Goal: Task Accomplishment & Management: Complete application form

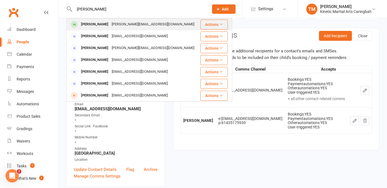
type input "[PERSON_NAME]"
click at [95, 25] on div "[PERSON_NAME]" at bounding box center [94, 24] width 31 height 8
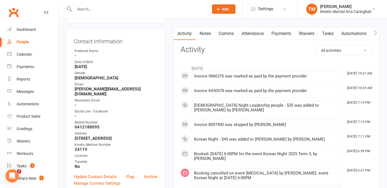
scroll to position [52, 0]
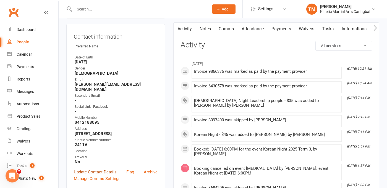
click at [92, 171] on link "Update Contact Details" at bounding box center [95, 172] width 43 height 7
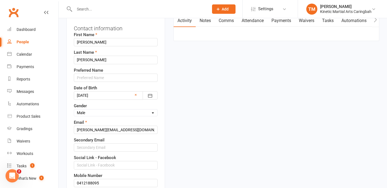
scroll to position [62, 0]
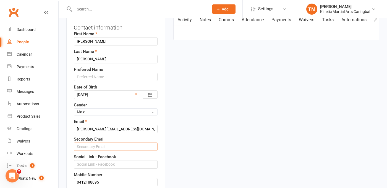
click at [96, 151] on input "text" at bounding box center [116, 147] width 84 height 8
paste input ".. . i had a specific differnet event for each person i updated 🙂 But like to h…"
type input ".. . i had a specific differnet event for each person i updated 🙂 But like to h…"
paste input "Daniel.n.adams15@gmail.com"
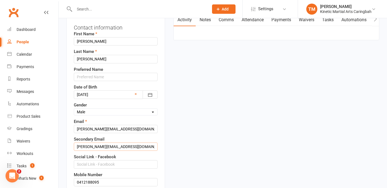
click at [78, 151] on input "Daniel.n.adams15@gmail.com" at bounding box center [116, 147] width 84 height 8
type input "Daniel.n.adams15@gmail.com"
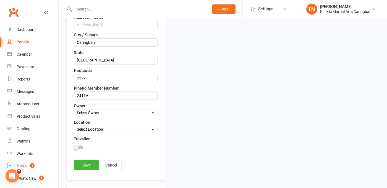
scroll to position [288, 0]
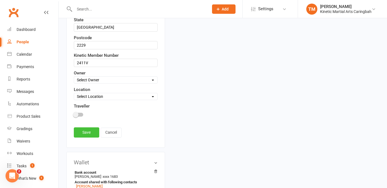
click at [83, 138] on link "Save" at bounding box center [86, 133] width 25 height 10
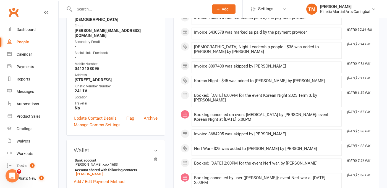
scroll to position [0, 0]
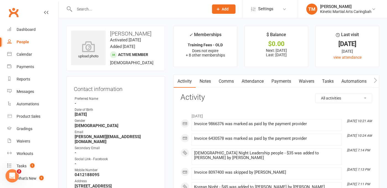
click at [101, 8] on input "text" at bounding box center [139, 9] width 132 height 8
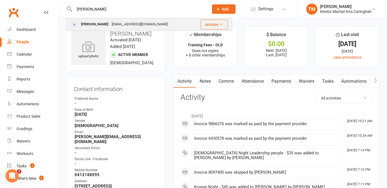
type input "sharon l"
click at [98, 21] on div "Sharon Lyons" at bounding box center [94, 24] width 31 height 8
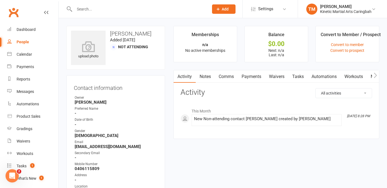
click at [135, 10] on input "text" at bounding box center [139, 9] width 132 height 8
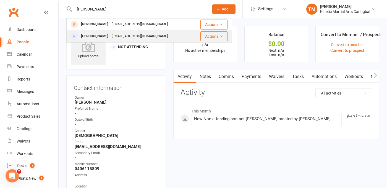
type input "sharr"
click at [126, 35] on div "noemail@example.com" at bounding box center [139, 36] width 59 height 8
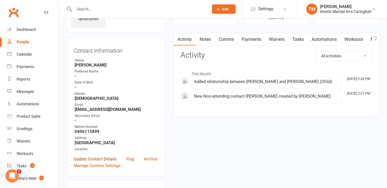
click at [88, 159] on link "Update Contact Details" at bounding box center [95, 159] width 43 height 7
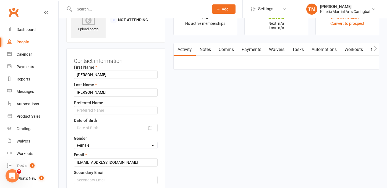
scroll to position [26, 0]
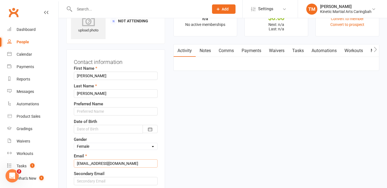
drag, startPoint x: 123, startPoint y: 162, endPoint x: 64, endPoint y: 162, distance: 59.1
paste input "Sharonlee406@hotmail"
type input "Sharonlee406@hotmail.com"
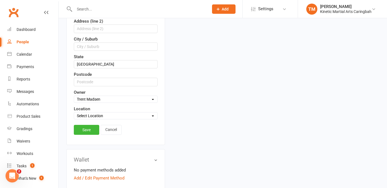
scroll to position [240, 0]
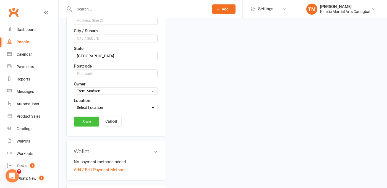
click at [88, 125] on link "Save" at bounding box center [86, 122] width 25 height 10
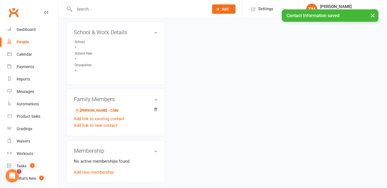
click at [112, 6] on input "text" at bounding box center [139, 9] width 132 height 8
paste input "Sharonlee406@hotmail.com"
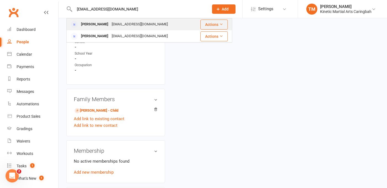
type input "Sharonlee406@hotmail.com"
click at [114, 23] on div "sharonlee406@hotmail.com" at bounding box center [139, 24] width 59 height 8
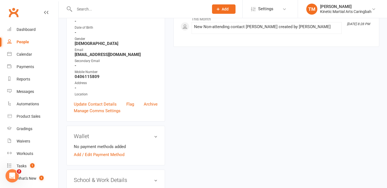
scroll to position [92, 0]
click at [96, 102] on link "Update Contact Details" at bounding box center [95, 104] width 43 height 7
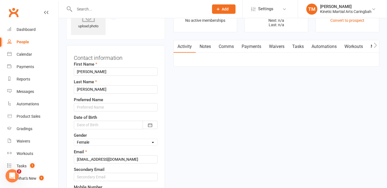
scroll to position [26, 0]
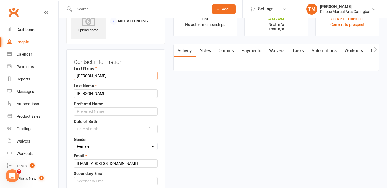
drag, startPoint x: 99, startPoint y: 76, endPoint x: 61, endPoint y: 75, distance: 38.1
type input "Delete Me 3"
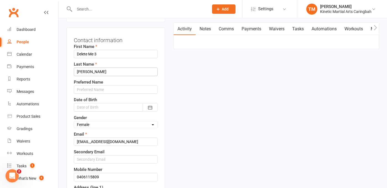
scroll to position [48, 0]
click at [132, 139] on input "sharonlee406@hotmail.com" at bounding box center [116, 142] width 84 height 8
type input "noemail@example.com"
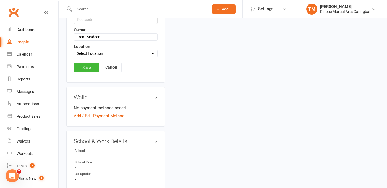
scroll to position [323, 0]
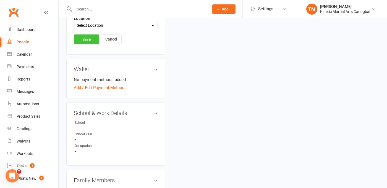
click at [86, 37] on link "Save" at bounding box center [86, 40] width 25 height 10
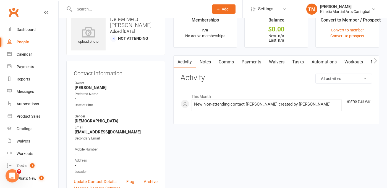
scroll to position [0, 0]
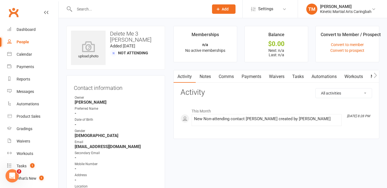
click at [107, 10] on input "text" at bounding box center [139, 9] width 132 height 8
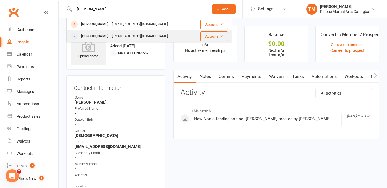
type input "Sharron"
click at [100, 33] on div "Sharron Lyons" at bounding box center [94, 36] width 31 height 8
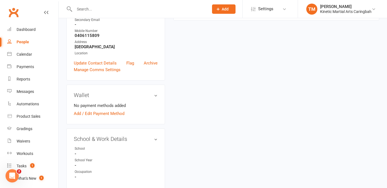
scroll to position [242, 0]
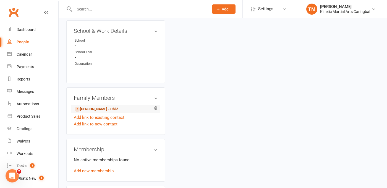
click at [90, 109] on link "Finn Lyons - Child" at bounding box center [97, 110] width 44 height 6
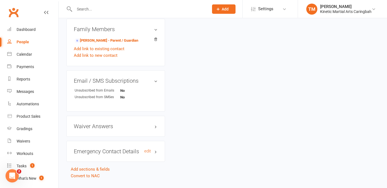
click at [114, 149] on h3 "Emergency Contact Details edit" at bounding box center [116, 152] width 84 height 6
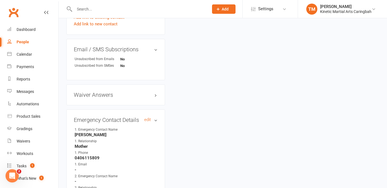
scroll to position [426, 0]
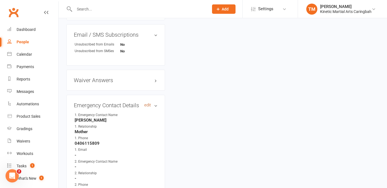
click at [146, 104] on link "edit" at bounding box center [147, 105] width 7 height 5
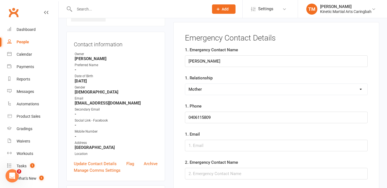
scroll to position [44, 0]
click at [201, 143] on input "text" at bounding box center [276, 145] width 183 height 12
paste input "Sun 5"
type input "Sun 5"
paste input "Sharonlee406@hotmail.com"
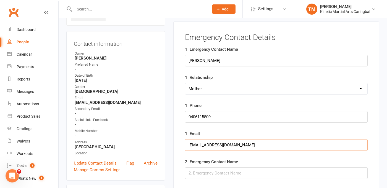
type input "Sharonlee406@hotmail.com"
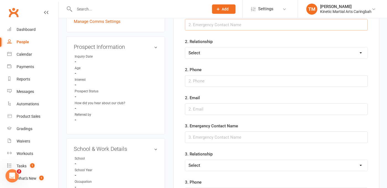
scroll to position [260, 0]
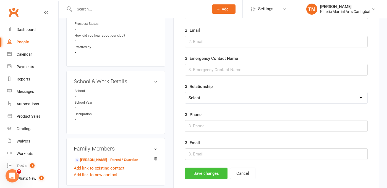
click at [204, 173] on button "Save changes" at bounding box center [206, 174] width 43 height 12
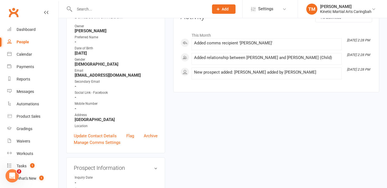
scroll to position [78, 0]
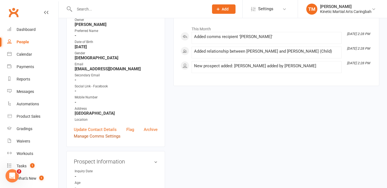
click at [96, 138] on link "Manage Comms Settings" at bounding box center [97, 136] width 47 height 7
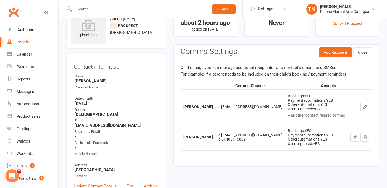
scroll to position [0, 0]
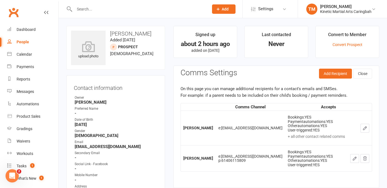
click at [121, 10] on input "text" at bounding box center [139, 9] width 132 height 8
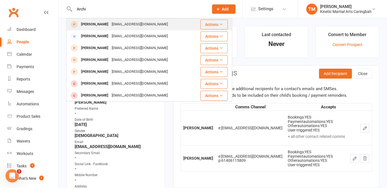
type input "Archi"
click at [122, 21] on div "thejmgriffs@gmail.com" at bounding box center [139, 24] width 59 height 8
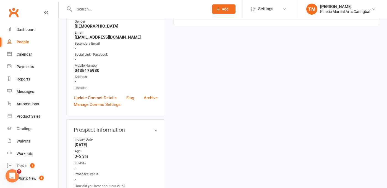
scroll to position [120, 0]
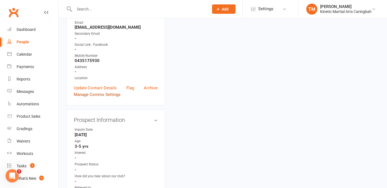
click at [100, 94] on link "Manage Comms Settings" at bounding box center [97, 94] width 47 height 7
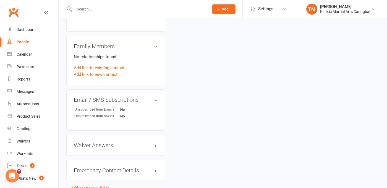
scroll to position [392, 0]
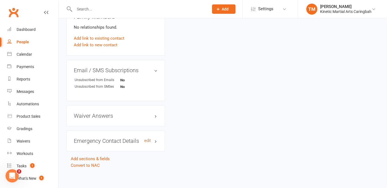
click at [149, 139] on link "edit" at bounding box center [147, 141] width 7 height 5
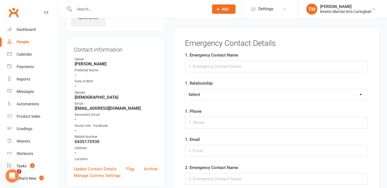
scroll to position [38, 0]
click at [225, 64] on input "text" at bounding box center [276, 67] width 183 height 12
type input "Julie"
select select "Mother"
paste input "0435 175 930"
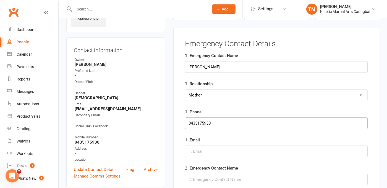
type input "0435175930"
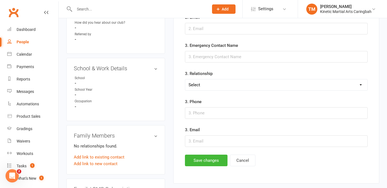
scroll to position [314, 0]
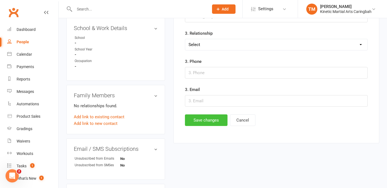
click at [205, 122] on button "Save changes" at bounding box center [206, 121] width 43 height 12
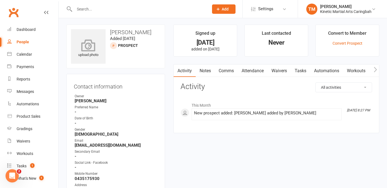
scroll to position [0, 0]
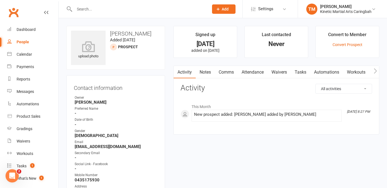
click at [91, 11] on input "text" at bounding box center [139, 9] width 132 height 8
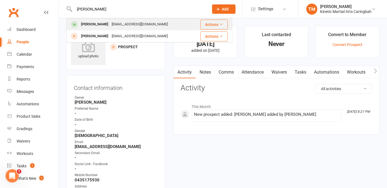
type input "Becky"
click at [98, 26] on div "Becky Ashamalla" at bounding box center [94, 24] width 31 height 8
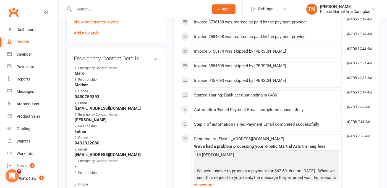
scroll to position [357, 0]
click at [149, 60] on link "edit" at bounding box center [147, 58] width 7 height 5
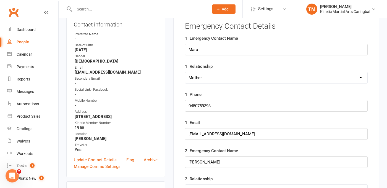
scroll to position [47, 0]
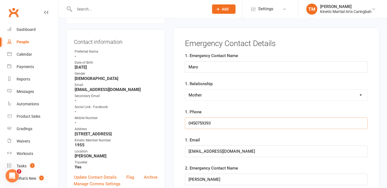
click at [229, 120] on input "0450759393" at bounding box center [276, 124] width 183 height 12
paste input "450 759 393‬"
type input "0450759393‬"
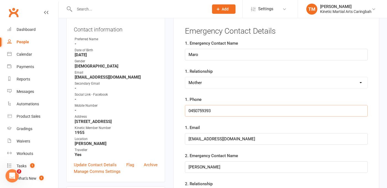
scroll to position [61, 0]
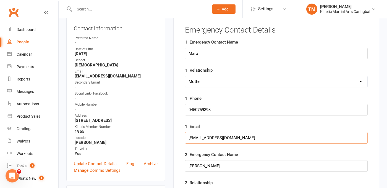
type input "amir_marianne@hotmail.com"
drag, startPoint x: 216, startPoint y: 110, endPoint x: 183, endPoint y: 109, distance: 33.2
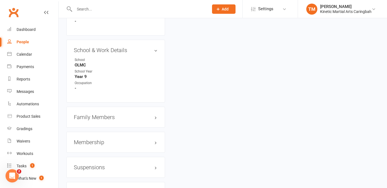
scroll to position [491, 0]
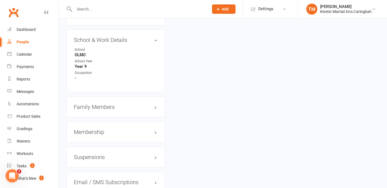
click at [102, 110] on h3 "Family Members" at bounding box center [116, 107] width 84 height 6
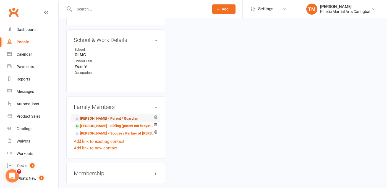
click at [97, 122] on link "Maro Ashamalla - Parent / Guardian" at bounding box center [107, 119] width 64 height 6
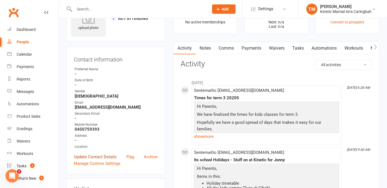
click at [102, 155] on link "Update Contact Details" at bounding box center [95, 157] width 43 height 7
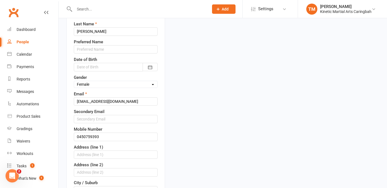
scroll to position [89, 0]
drag, startPoint x: 110, startPoint y: 135, endPoint x: 58, endPoint y: 136, distance: 51.9
paste input "‬"
type input "0450759393‬"
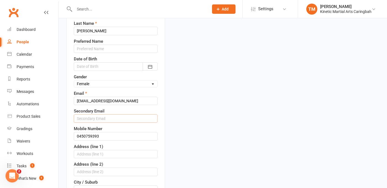
click at [97, 116] on input "text" at bounding box center [116, 119] width 84 height 8
paste input "maro@dreamsmaker.com.au"
type input "maro@dreamsmaker.com.au"
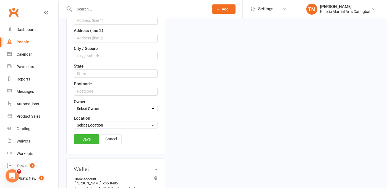
scroll to position [271, 0]
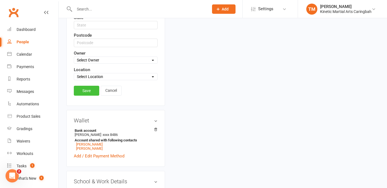
click at [85, 87] on link "Save" at bounding box center [86, 91] width 25 height 10
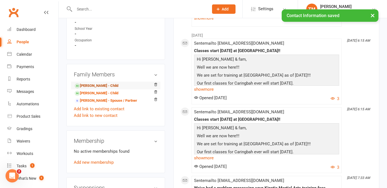
click at [93, 84] on link "Becky Ashamalla - Child" at bounding box center [97, 86] width 44 height 6
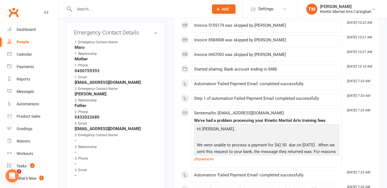
scroll to position [377, 0]
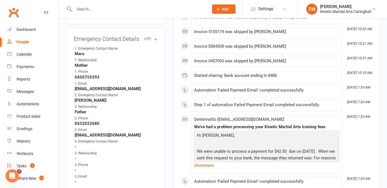
click at [144, 41] on link "edit" at bounding box center [147, 38] width 7 height 5
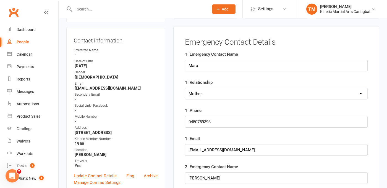
scroll to position [47, 0]
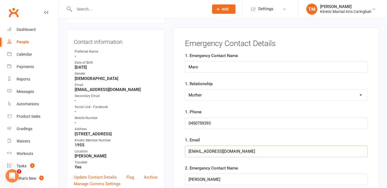
click at [250, 151] on input "amir_marianne@hotmail.com" at bounding box center [276, 152] width 183 height 12
paste input "maro@dreamsmaker.com.au"
type input "maro@dreamsmaker.com.au"
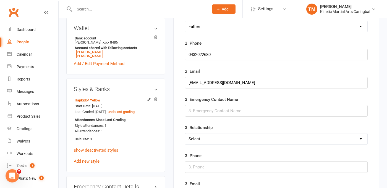
scroll to position [286, 0]
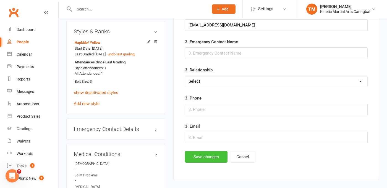
click at [215, 156] on button "Save changes" at bounding box center [206, 157] width 43 height 12
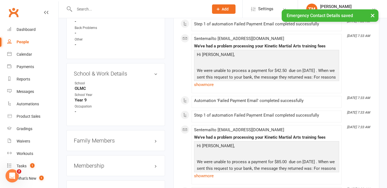
scroll to position [461, 0]
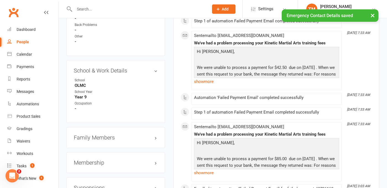
click at [103, 138] on h3 "Family Members" at bounding box center [116, 138] width 84 height 6
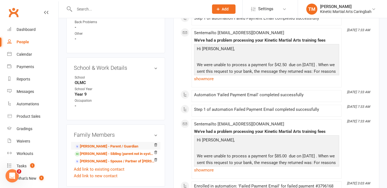
scroll to position [464, 0]
click at [94, 155] on link "Jonny Ashamalla - Sibling (parent not in system)" at bounding box center [115, 154] width 80 height 6
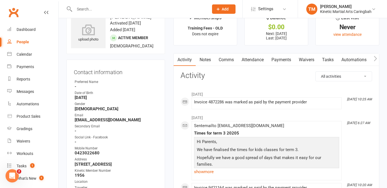
scroll to position [17, 0]
click at [146, 69] on h3 "Contact information" at bounding box center [116, 71] width 84 height 8
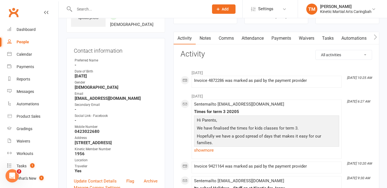
scroll to position [39, 0]
click at [94, 184] on link "Update Contact Details" at bounding box center [95, 181] width 43 height 7
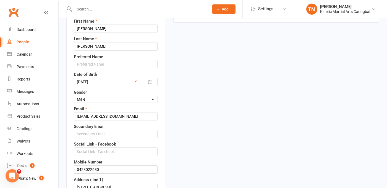
scroll to position [75, 0]
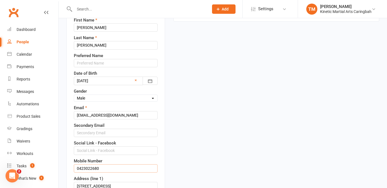
click at [112, 167] on input "0423022680" at bounding box center [116, 169] width 84 height 8
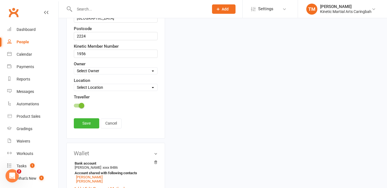
scroll to position [307, 0]
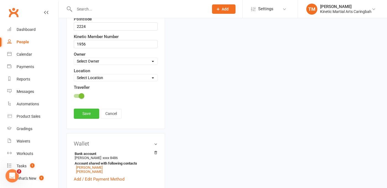
click at [86, 116] on link "Save" at bounding box center [86, 114] width 25 height 10
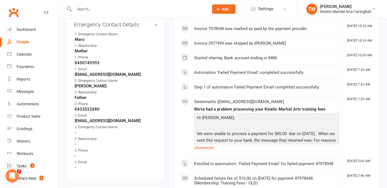
scroll to position [378, 0]
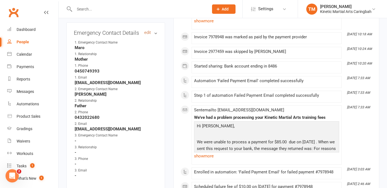
click at [147, 35] on link "edit" at bounding box center [147, 32] width 7 height 5
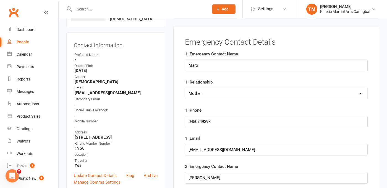
scroll to position [42, 0]
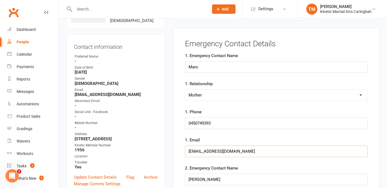
click at [252, 151] on input "amir_marianne@hotmail.com" at bounding box center [276, 152] width 183 height 12
paste input "maro@dreamsmaker.com.au"
type input "maro@dreamsmaker.com.au"
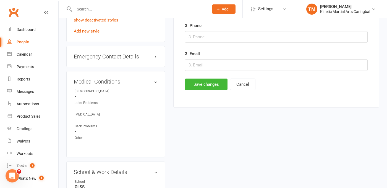
scroll to position [330, 0]
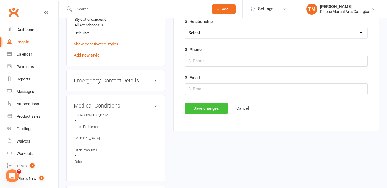
click at [213, 112] on button "Save changes" at bounding box center [206, 109] width 43 height 12
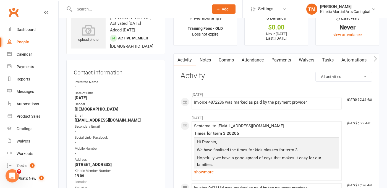
scroll to position [0, 0]
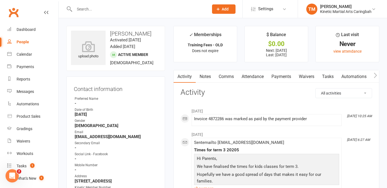
click at [107, 8] on input "text" at bounding box center [139, 9] width 132 height 8
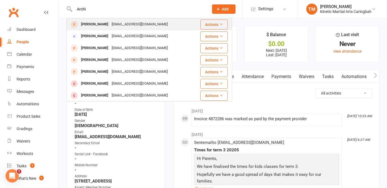
type input "Archi"
click at [110, 22] on div "thejmgriffs@gmail.com" at bounding box center [139, 24] width 59 height 8
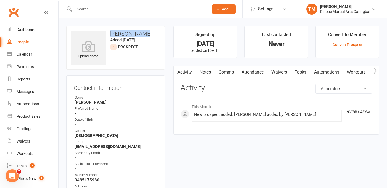
drag, startPoint x: 110, startPoint y: 33, endPoint x: 138, endPoint y: 35, distance: 27.4
click at [138, 35] on h3 "Archie Griff" at bounding box center [115, 34] width 89 height 6
copy h3 "Archie Griff"
click at [27, 52] on div "Calendar" at bounding box center [24, 54] width 15 height 4
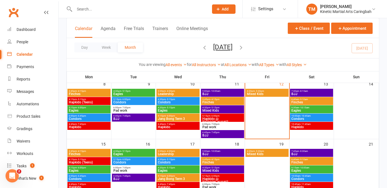
scroll to position [102, 0]
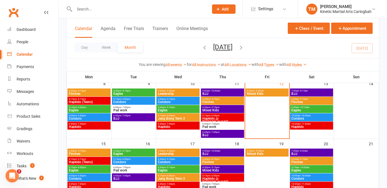
click at [301, 158] on span "- 9:10am" at bounding box center [303, 159] width 9 height 2
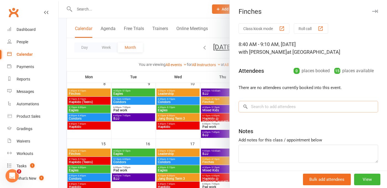
click at [273, 109] on input "search" at bounding box center [307, 107] width 139 height 12
paste input "Archie Griff"
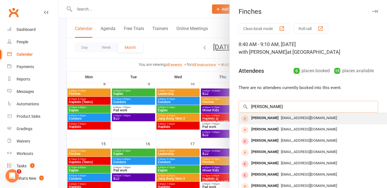
type input "Archie Griff"
click at [286, 117] on span "noemail@example.com" at bounding box center [309, 118] width 56 height 4
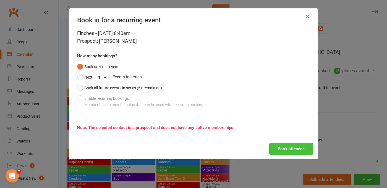
click at [285, 146] on button "Book attendee" at bounding box center [291, 149] width 44 height 12
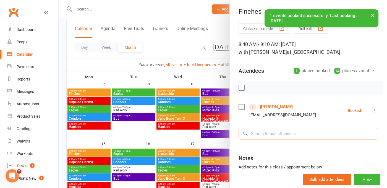
click at [291, 131] on input "search" at bounding box center [307, 134] width 139 height 12
paste input "Archie Griff"
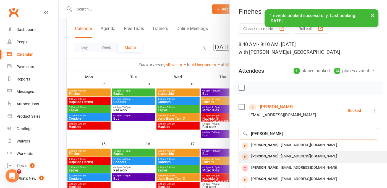
type input "Archie Griff"
click at [283, 157] on span "thejmgriffs@gmail.com" at bounding box center [309, 156] width 56 height 4
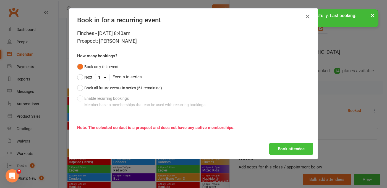
click at [287, 146] on button "Book attendee" at bounding box center [291, 149] width 44 height 12
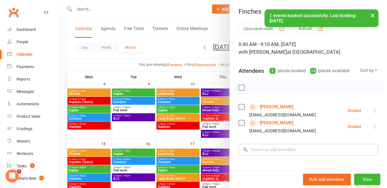
click at [267, 147] on input "search" at bounding box center [307, 150] width 139 height 12
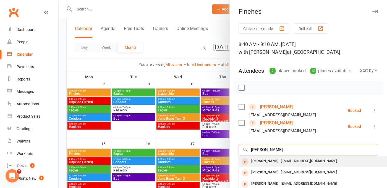
type input "Lyons"
click at [267, 160] on div "Finn Lyons" at bounding box center [265, 161] width 32 height 8
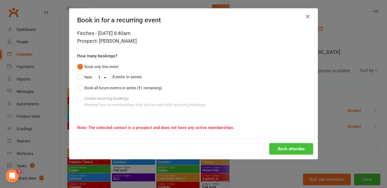
click at [282, 151] on button "Book attendee" at bounding box center [291, 149] width 44 height 12
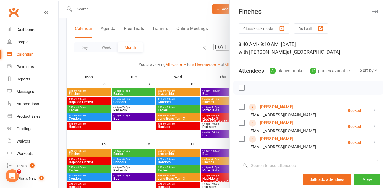
click at [115, 10] on div at bounding box center [223, 94] width 328 height 188
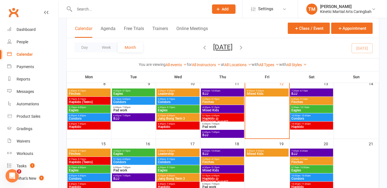
click at [108, 8] on input "text" at bounding box center [139, 9] width 132 height 8
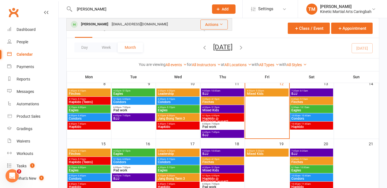
type input "Ryan ko"
click at [105, 23] on div "Ryan Kokkenes" at bounding box center [94, 24] width 31 height 8
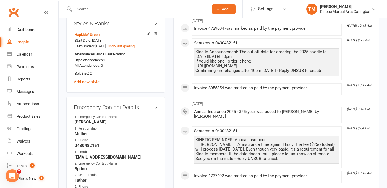
scroll to position [351, 0]
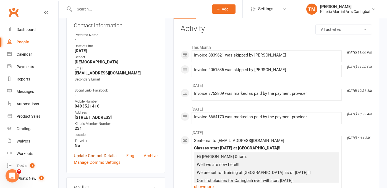
click at [97, 159] on link "Update Contact Details" at bounding box center [95, 156] width 43 height 7
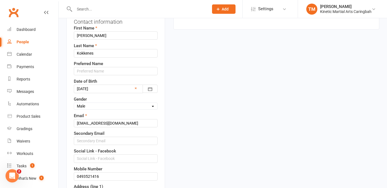
scroll to position [76, 0]
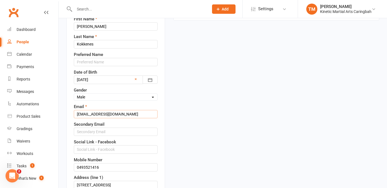
drag, startPoint x: 124, startPoint y: 123, endPoint x: 67, endPoint y: 121, distance: 56.4
click at [67, 121] on div "Contact information First Name Ryan Last Name Kokkenes Preferred Name Date of B…" at bounding box center [115, 179] width 99 height 359
paste input "redshawk808@gmail.com, and"
type input "redshawk808@gmail.com"
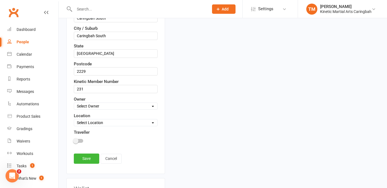
scroll to position [268, 0]
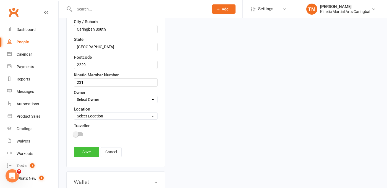
click at [84, 157] on link "Save" at bounding box center [86, 152] width 25 height 10
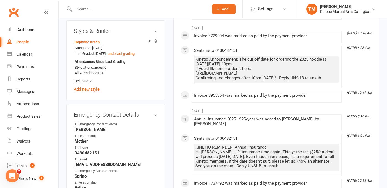
scroll to position [0, 0]
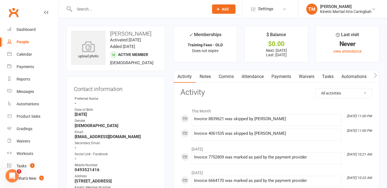
click at [108, 8] on input "text" at bounding box center [139, 9] width 132 height 8
type input "D"
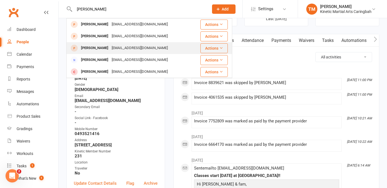
scroll to position [38, 0]
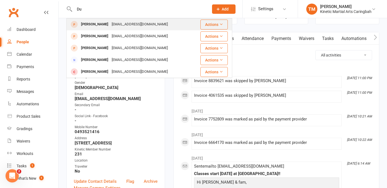
type input "D"
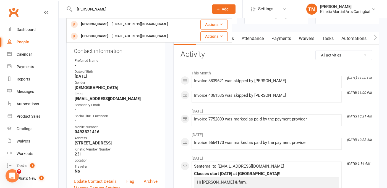
type input "Collins"
click at [219, 13] on button "Add" at bounding box center [223, 8] width 23 height 9
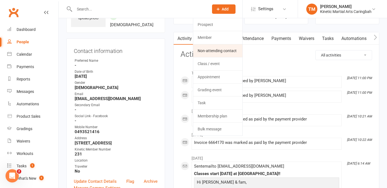
click at [209, 47] on link "Non-attending contact" at bounding box center [217, 50] width 49 height 13
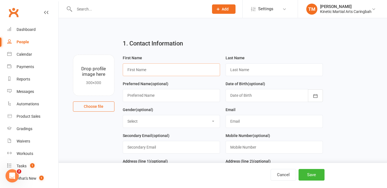
click at [159, 68] on input "text" at bounding box center [171, 70] width 97 height 13
type input "Duncan"
type input "Collins"
select select "Male"
click at [123, 116] on select "Select Male Female Other" at bounding box center [171, 121] width 97 height 12
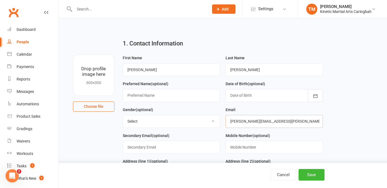
type input "Duncan.Collins@tmrw.com.au"
paste input "0493521416"
click at [264, 151] on input "0493521416" at bounding box center [273, 147] width 97 height 13
drag, startPoint x: 253, startPoint y: 148, endPoint x: 253, endPoint y: 174, distance: 25.7
click at [253, 148] on input "04935214160432512324" at bounding box center [273, 147] width 97 height 13
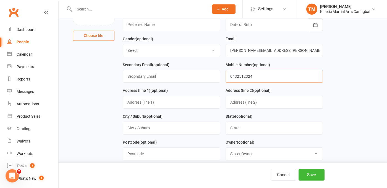
scroll to position [73, 0]
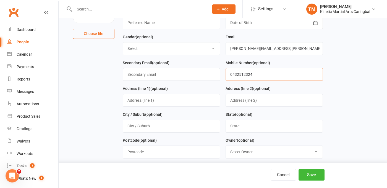
type input "0432512324"
type input "NSW"
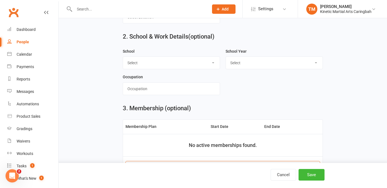
scroll to position [207, 0]
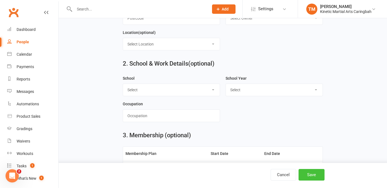
click at [307, 174] on button "Save" at bounding box center [311, 175] width 26 height 12
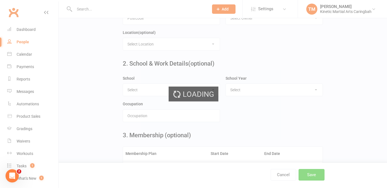
scroll to position [0, 0]
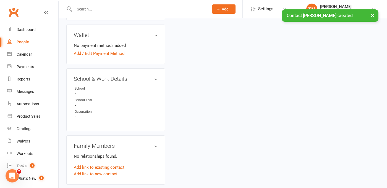
scroll to position [218, 0]
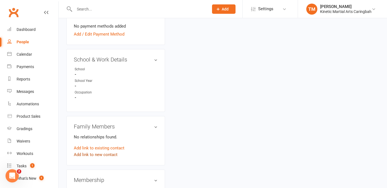
click at [94, 152] on link "Add link to new contact" at bounding box center [96, 155] width 44 height 7
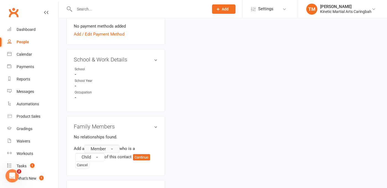
click at [113, 145] on button "Member" at bounding box center [101, 149] width 35 height 8
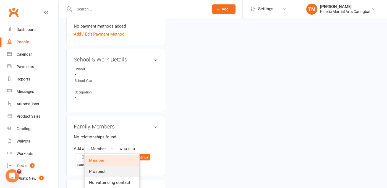
click at [104, 169] on span "Prospect" at bounding box center [97, 171] width 17 height 5
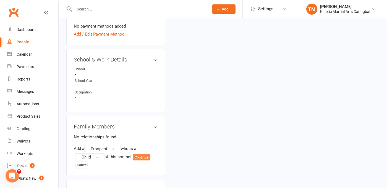
click at [137, 154] on button "Continue" at bounding box center [141, 157] width 17 height 7
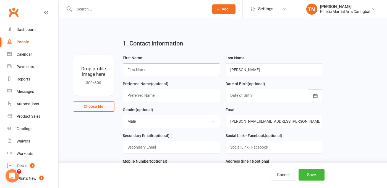
click at [147, 72] on input "text" at bounding box center [171, 70] width 97 height 13
type input "Dexter"
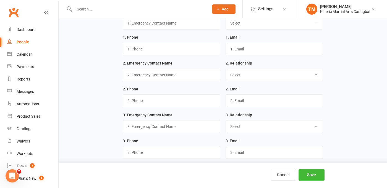
scroll to position [469, 0]
click at [237, 104] on input "text" at bounding box center [273, 101] width 97 height 13
paste input "Duncan.Collins@tmrw.com.au"
type input "Duncan.Collins@tmrw.com.au"
type input "Duncan"
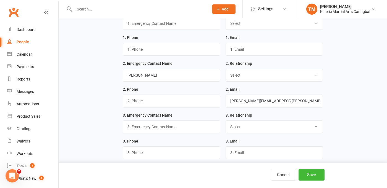
select select "Father"
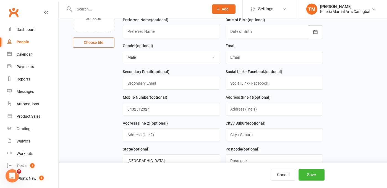
scroll to position [64, 0]
click at [195, 107] on input "0432512324" at bounding box center [171, 109] width 97 height 13
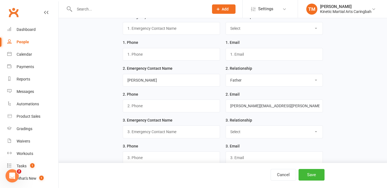
scroll to position [477, 0]
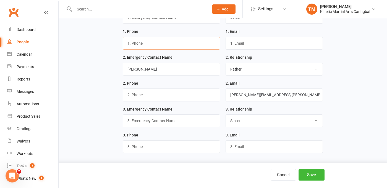
click at [155, 43] on input "text" at bounding box center [171, 43] width 97 height 13
paste input "0432512324"
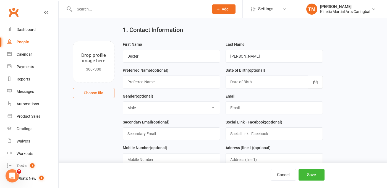
scroll to position [0, 0]
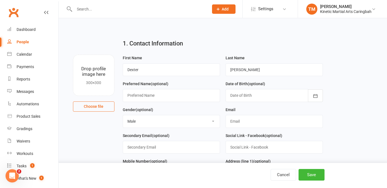
type input "0432512324"
click at [175, 98] on input "text" at bounding box center [171, 95] width 97 height 13
click at [257, 125] on input "text" at bounding box center [273, 121] width 97 height 13
type input "noemail@example.com"
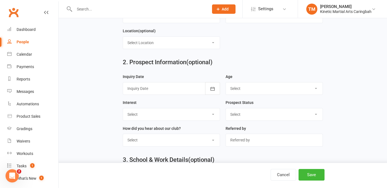
scroll to position [282, 0]
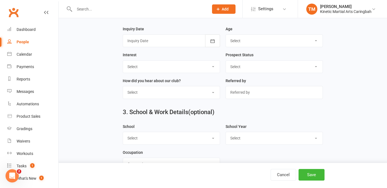
click at [268, 43] on select "Select 3-5 yrs 6-8 yrs 9-12 yrs 13-16 yrs 17-24 yrs 25-39 yrs 40 yrs + Family g…" at bounding box center [274, 41] width 97 height 12
select select "6-8 yrs"
click at [226, 36] on select "Select 3-5 yrs 6-8 yrs 9-12 yrs 13-16 yrs 17-24 yrs 25-39 yrs 40 yrs + Family g…" at bounding box center [274, 41] width 97 height 12
click at [213, 44] on icon "button" at bounding box center [213, 41] width 6 height 6
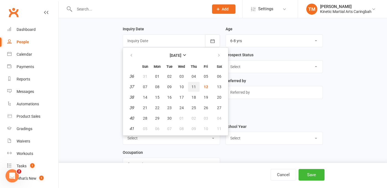
click at [196, 87] on button "11" at bounding box center [194, 87] width 12 height 10
type input "11 Sep 2025"
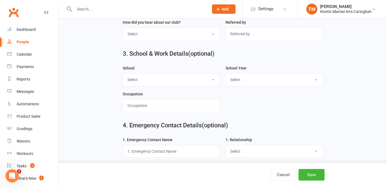
scroll to position [348, 0]
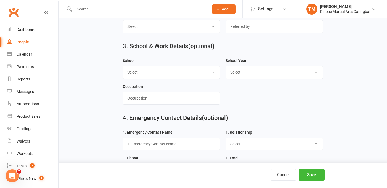
click at [188, 77] on select "Select Bethany High Bonnet Bay Bosco Burraneer Bay Caringbah Caringbah High Car…" at bounding box center [171, 72] width 97 height 12
select select "St Francis"
click at [123, 68] on select "Select Bethany High Bonnet Bay Bosco Burraneer Bay Caringbah Caringbah High Car…" at bounding box center [171, 72] width 97 height 12
select select "Year 1"
click at [226, 68] on select "Select Pre-school/Day care Kindergarten - two years before Kindergarten - one y…" at bounding box center [274, 72] width 97 height 12
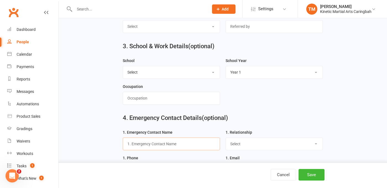
click at [193, 146] on input "text" at bounding box center [171, 144] width 97 height 13
type input "Klara"
select select "Mother"
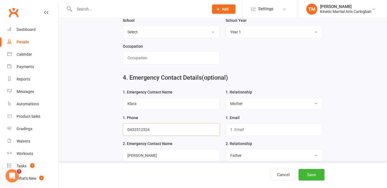
scroll to position [437, 0]
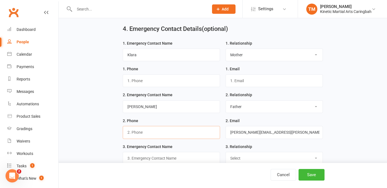
paste input "0432512324"
type input "0432512324"
type input "DraperKlara81@gmail.com"
click at [312, 174] on button "Save" at bounding box center [311, 175] width 26 height 12
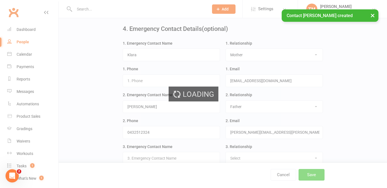
scroll to position [0, 0]
